Goal: Navigation & Orientation: Find specific page/section

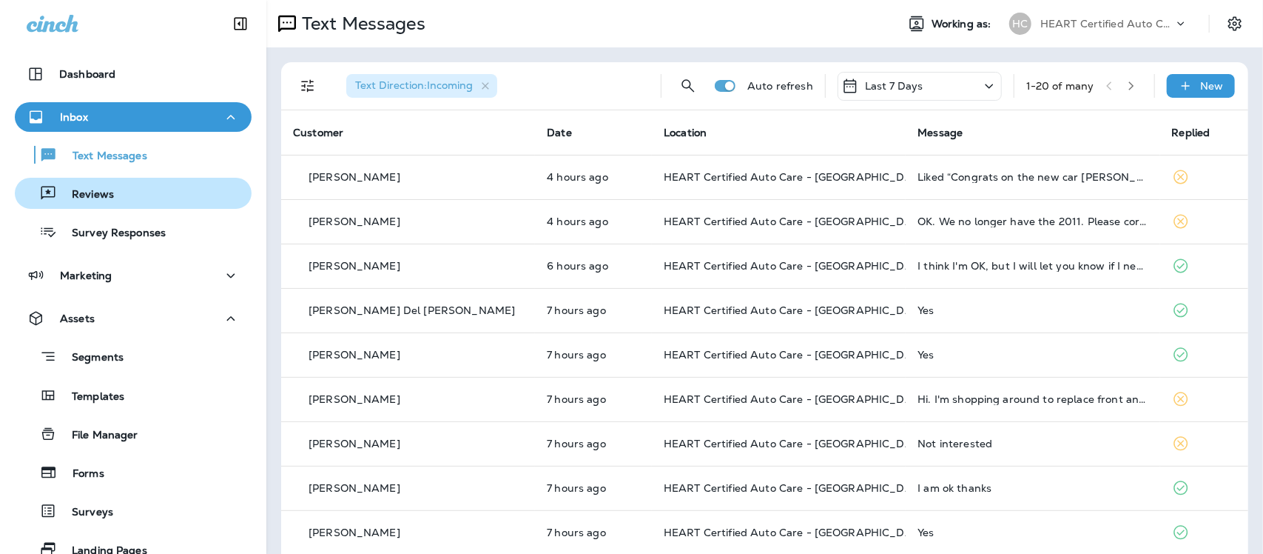
click at [111, 195] on p "Reviews" at bounding box center [85, 195] width 57 height 14
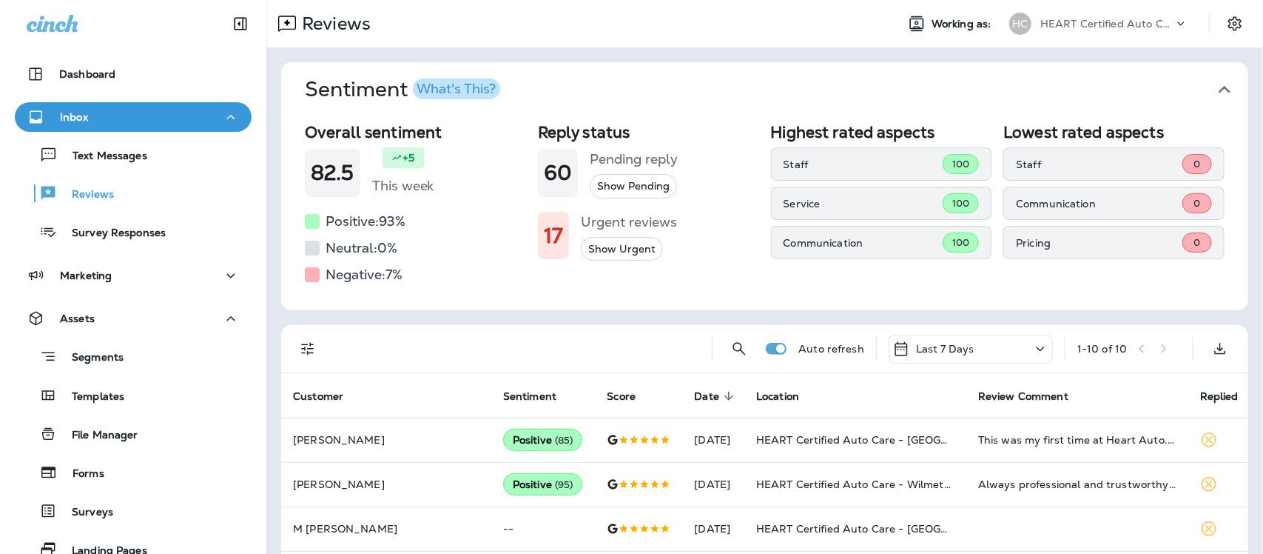
click at [1216, 87] on icon "button" at bounding box center [1225, 90] width 24 height 24
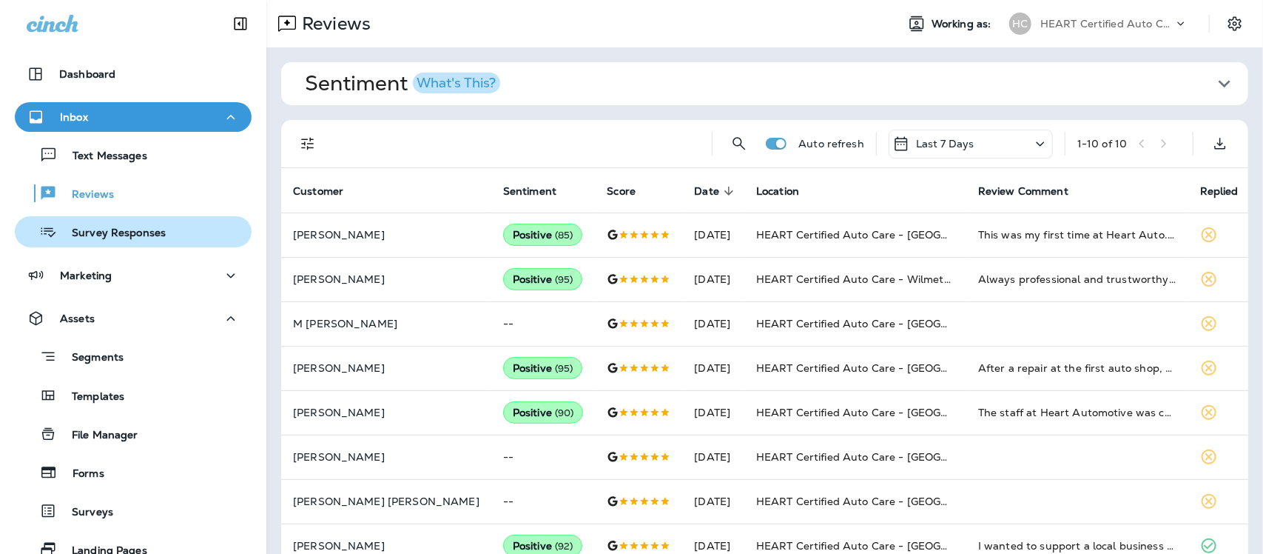
click at [94, 229] on p "Survey Responses" at bounding box center [111, 233] width 109 height 14
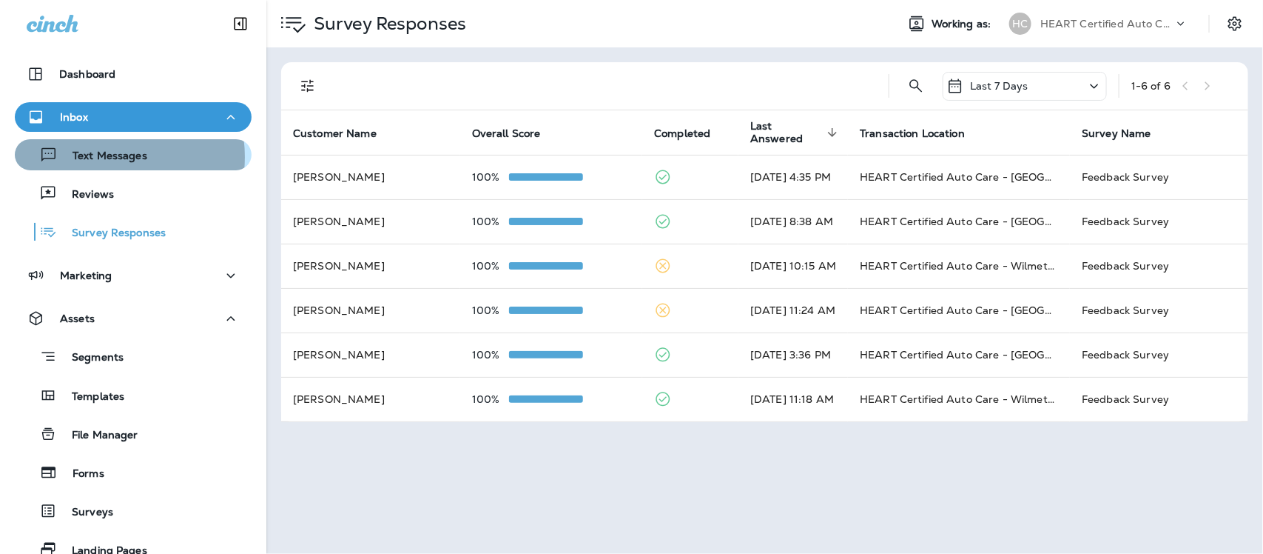
click at [105, 157] on p "Text Messages" at bounding box center [103, 156] width 90 height 14
